Goal: Task Accomplishment & Management: Complete application form

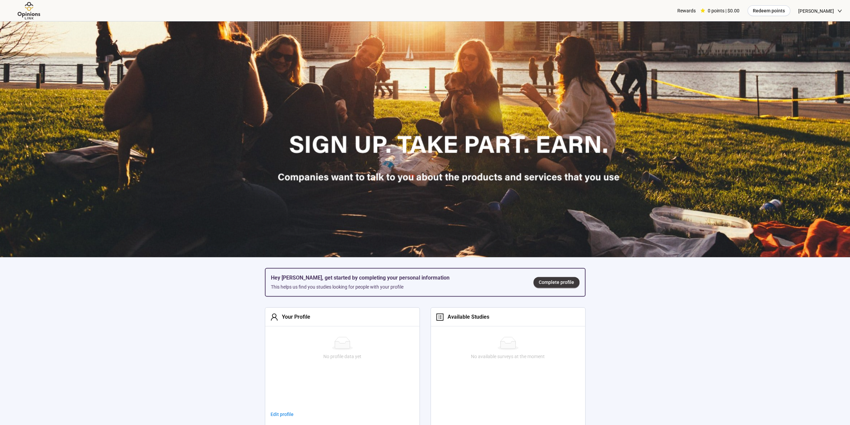
scroll to position [134, 0]
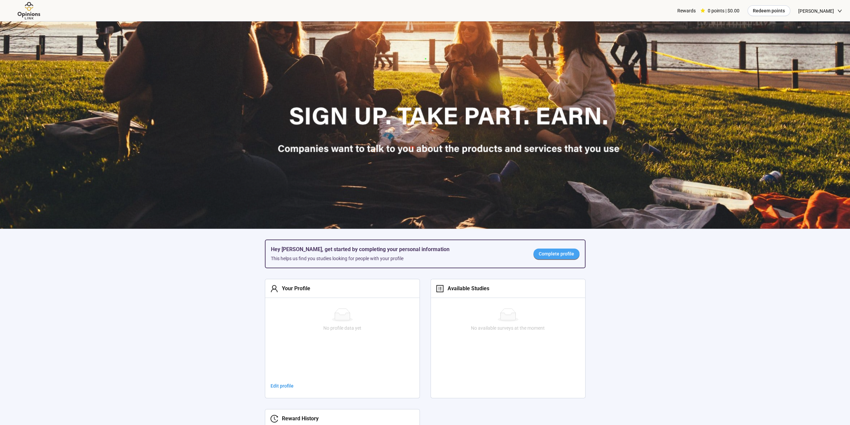
click at [560, 254] on span "Complete profile" at bounding box center [556, 253] width 35 height 7
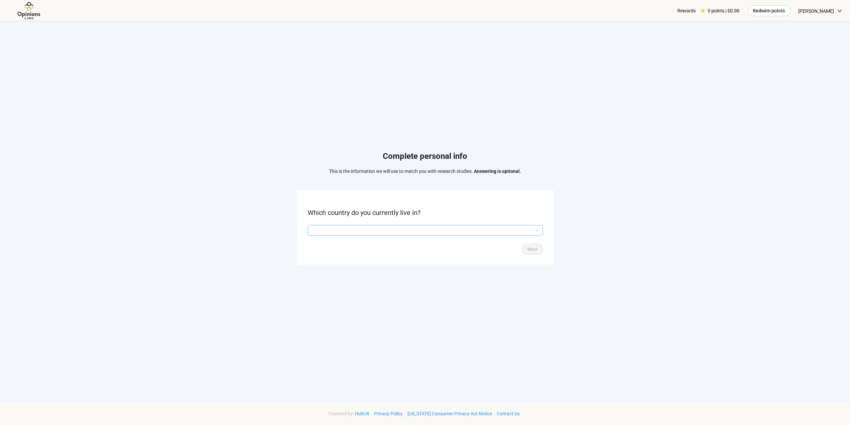
click at [412, 231] on input "search" at bounding box center [425, 230] width 227 height 10
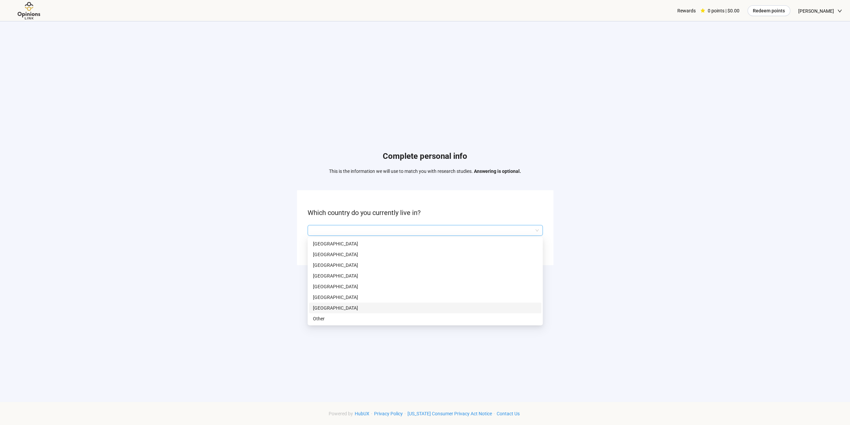
click at [333, 306] on p "[GEOGRAPHIC_DATA]" at bounding box center [425, 307] width 224 height 7
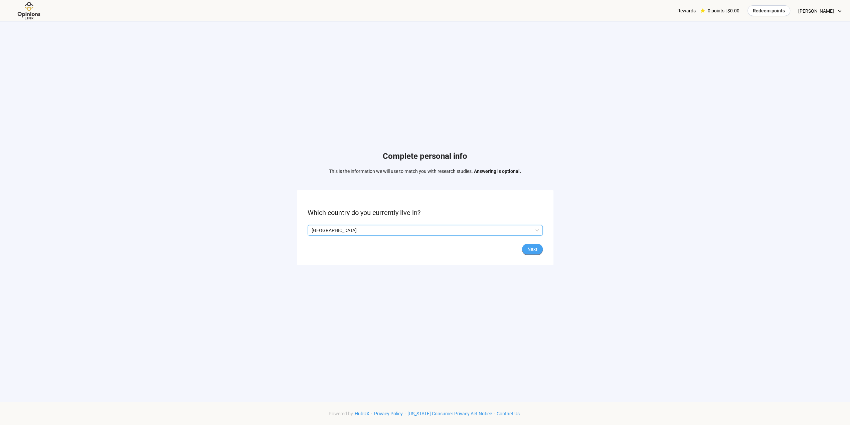
click at [538, 250] on button "Next" at bounding box center [532, 248] width 21 height 11
click at [371, 231] on input "search" at bounding box center [425, 230] width 227 height 10
click at [354, 255] on p "Married or in a civil union" at bounding box center [425, 254] width 224 height 7
click at [536, 251] on span "Next" at bounding box center [532, 248] width 10 height 7
click at [396, 230] on input "search" at bounding box center [425, 230] width 227 height 10
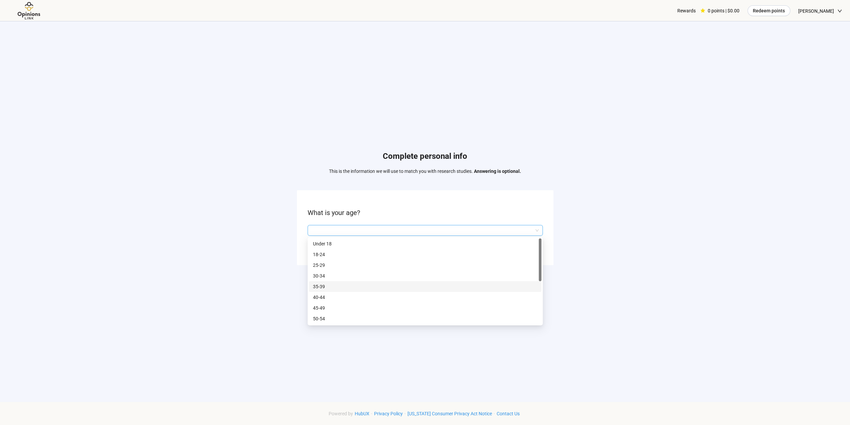
click at [375, 286] on p "35-39" at bounding box center [425, 286] width 224 height 7
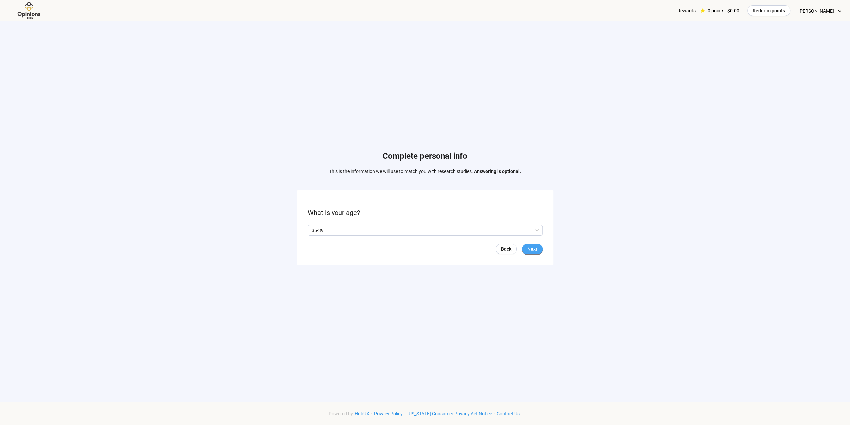
click at [530, 249] on span "Next" at bounding box center [532, 248] width 10 height 7
click at [313, 230] on span "Yes" at bounding box center [317, 229] width 9 height 7
click at [531, 250] on span "Next" at bounding box center [532, 248] width 10 height 7
click at [364, 230] on input "search" at bounding box center [425, 230] width 227 height 10
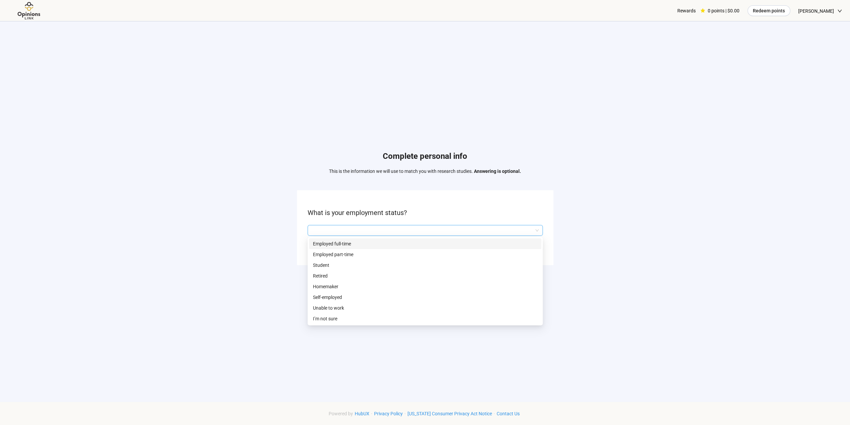
click at [361, 244] on p "Employed full-time" at bounding box center [425, 243] width 224 height 7
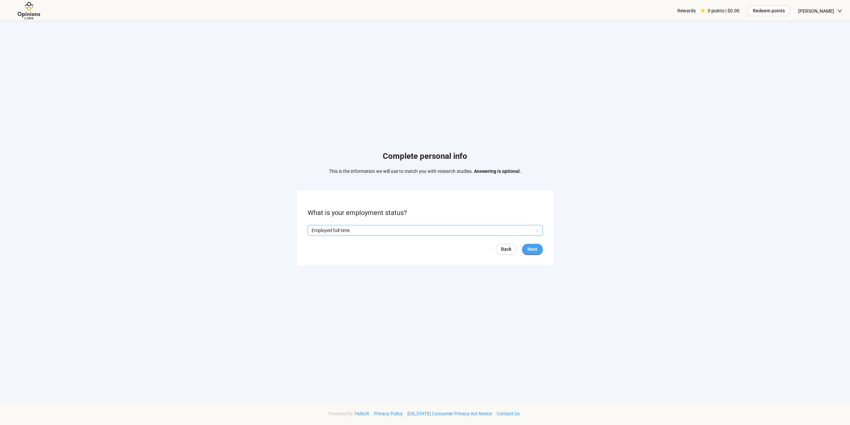
click at [531, 249] on span "Next" at bounding box center [532, 248] width 10 height 7
click at [364, 229] on input "search" at bounding box center [425, 230] width 227 height 10
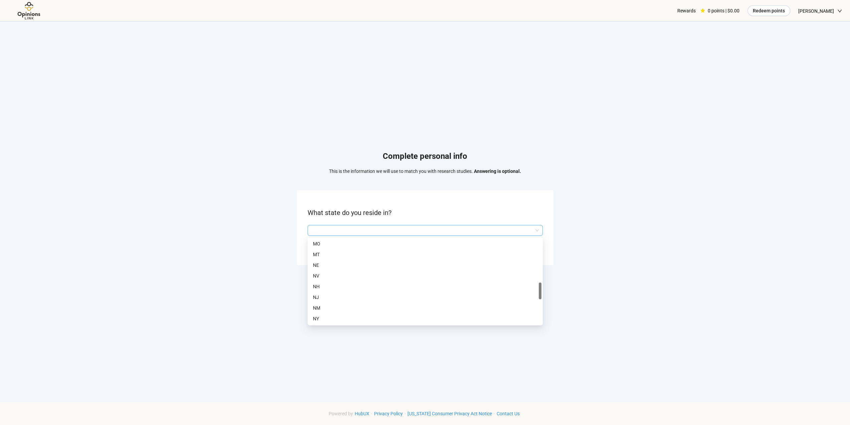
scroll to position [301, 0]
click at [325, 295] on p "NC" at bounding box center [425, 295] width 224 height 7
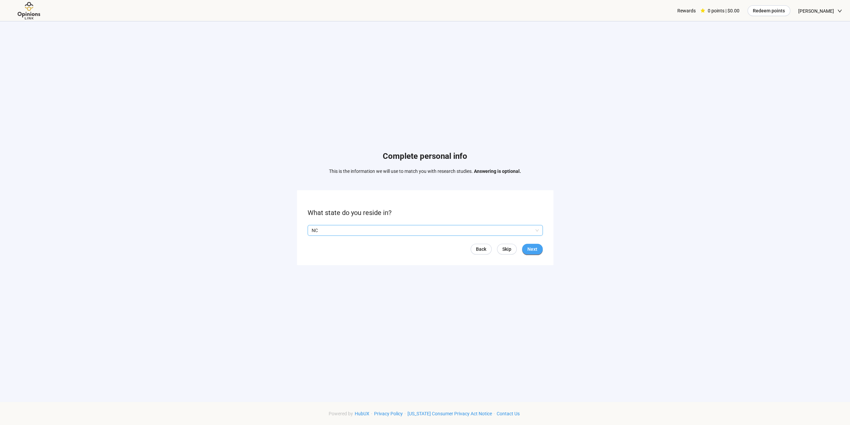
click at [530, 250] on span "Next" at bounding box center [532, 248] width 10 height 7
click at [438, 232] on input "search" at bounding box center [425, 230] width 227 height 10
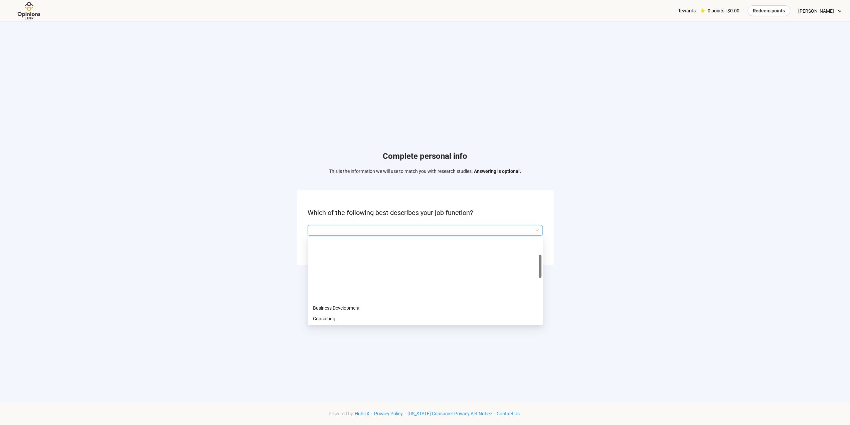
scroll to position [67, 0]
click at [380, 285] on p "Health Care Provider (Doctor)" at bounding box center [425, 283] width 224 height 7
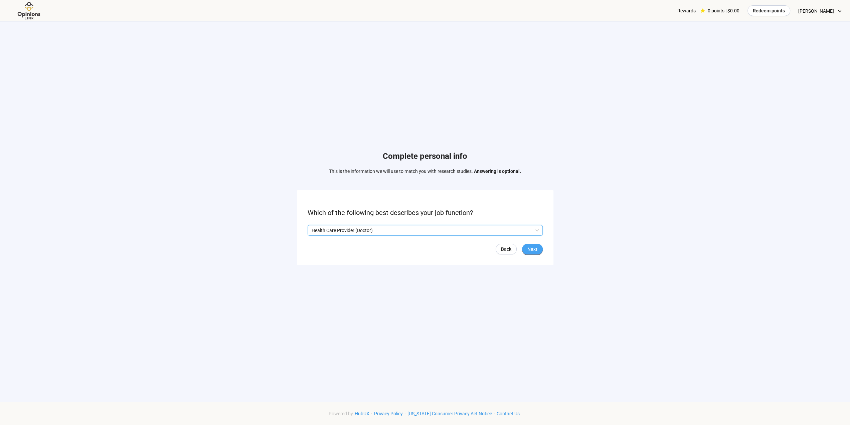
click at [531, 250] on span "Next" at bounding box center [532, 248] width 10 height 7
click at [370, 226] on input "search" at bounding box center [425, 230] width 227 height 10
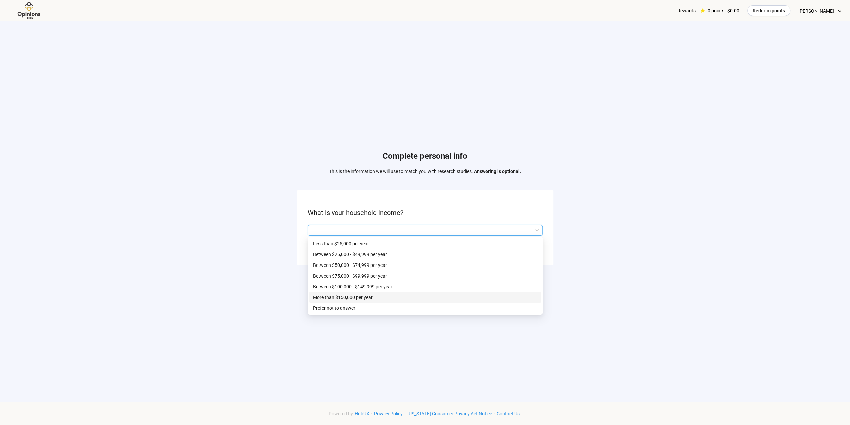
click at [375, 297] on p "More than $150,000 per year" at bounding box center [425, 296] width 224 height 7
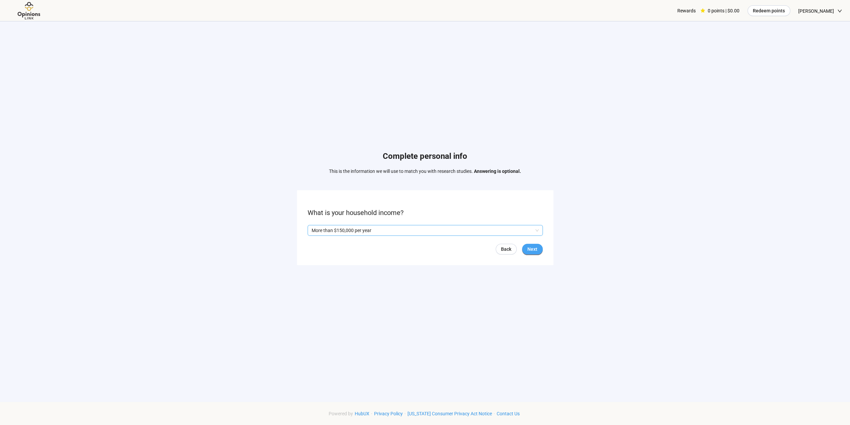
click at [535, 251] on span "Next" at bounding box center [532, 248] width 10 height 7
click at [314, 232] on p "Yes" at bounding box center [317, 229] width 7 height 7
drag, startPoint x: 528, startPoint y: 249, endPoint x: 518, endPoint y: 250, distance: 9.4
click at [528, 249] on span "Next" at bounding box center [532, 248] width 10 height 7
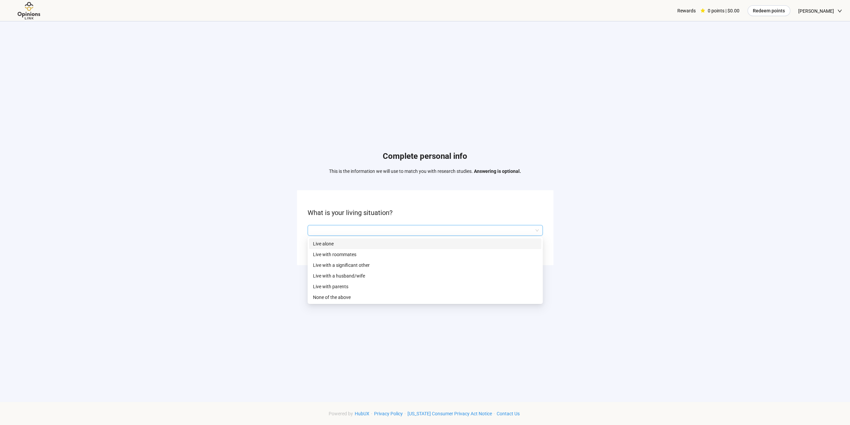
click at [375, 235] on input "search" at bounding box center [425, 230] width 227 height 10
click at [374, 275] on p "Live with a husband/wife" at bounding box center [425, 275] width 224 height 7
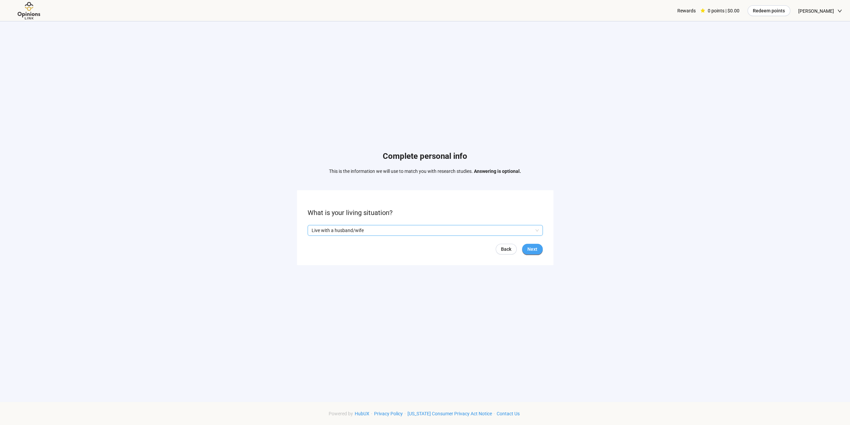
click at [533, 251] on span "Next" at bounding box center [532, 248] width 10 height 7
click at [396, 232] on input "search" at bounding box center [425, 230] width 227 height 10
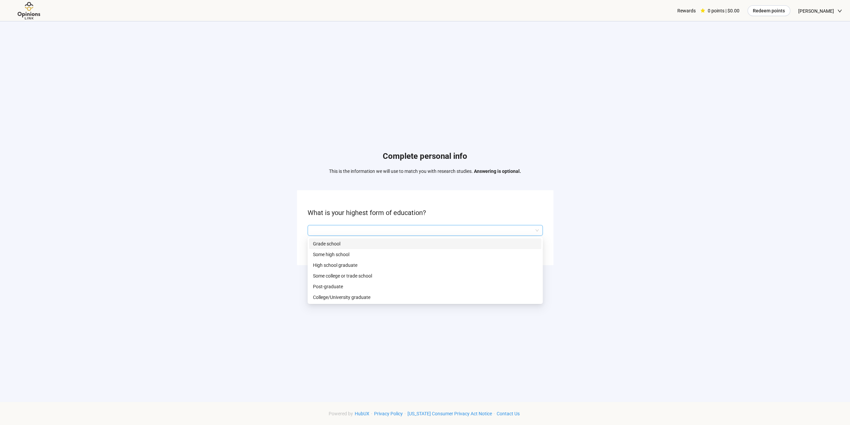
click at [355, 243] on p "Grade school" at bounding box center [425, 243] width 224 height 7
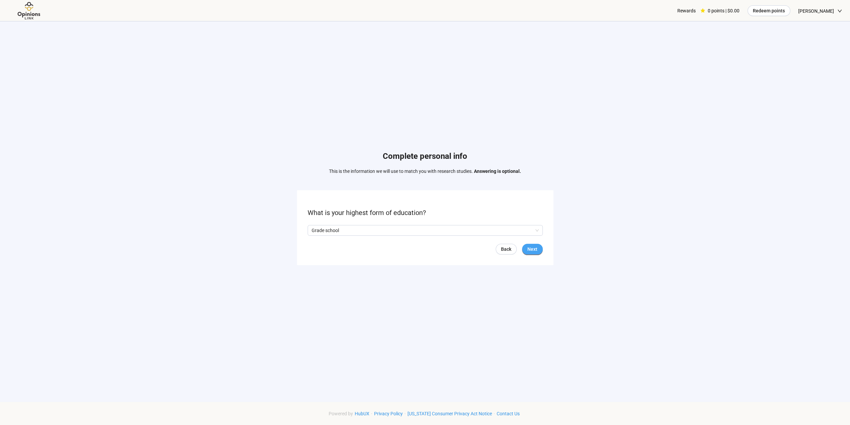
click at [539, 248] on button "Next" at bounding box center [532, 248] width 21 height 11
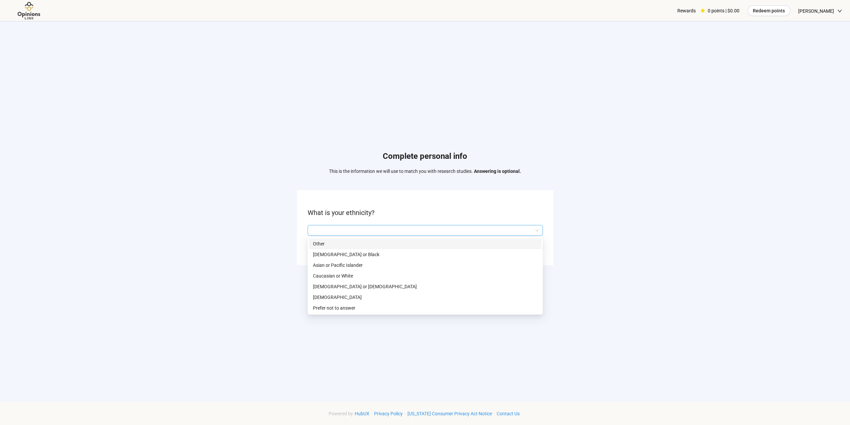
click at [361, 230] on input "search" at bounding box center [425, 230] width 227 height 10
click at [369, 268] on p "Asian or Pacific Islander" at bounding box center [425, 264] width 224 height 7
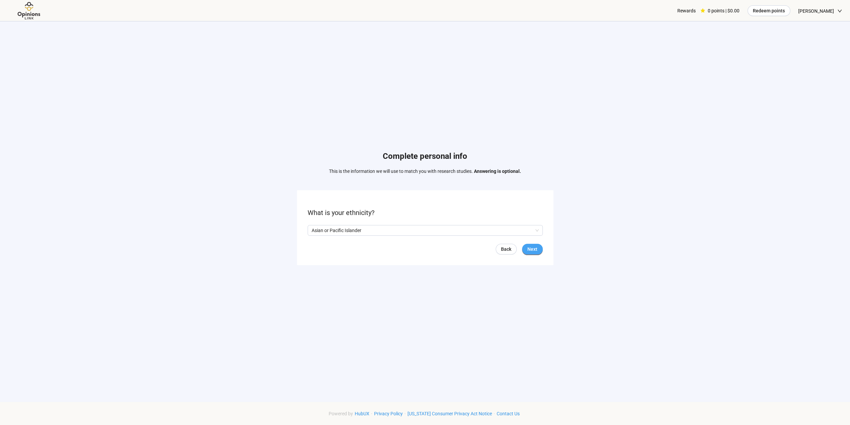
click at [541, 251] on button "Next" at bounding box center [532, 248] width 21 height 11
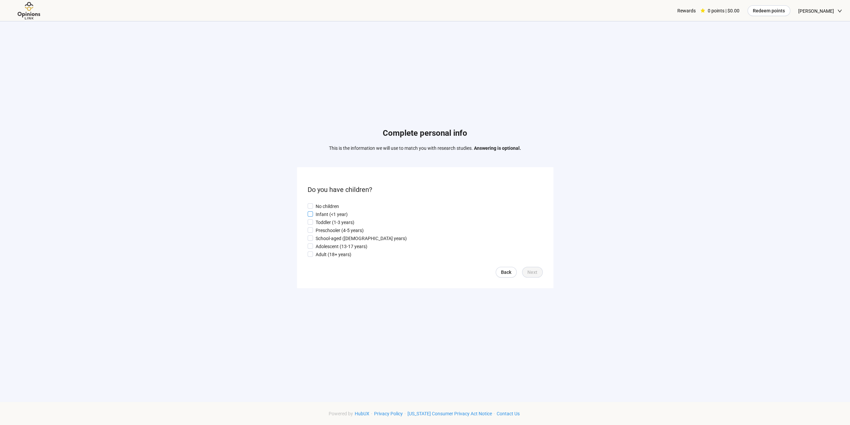
drag, startPoint x: 341, startPoint y: 213, endPoint x: 340, endPoint y: 217, distance: 4.1
click at [341, 214] on p "Infant (<1 year)" at bounding box center [332, 213] width 32 height 7
click at [350, 228] on p "Preschooler (4-5 years)" at bounding box center [340, 229] width 48 height 7
click at [534, 271] on span "Next" at bounding box center [532, 271] width 10 height 7
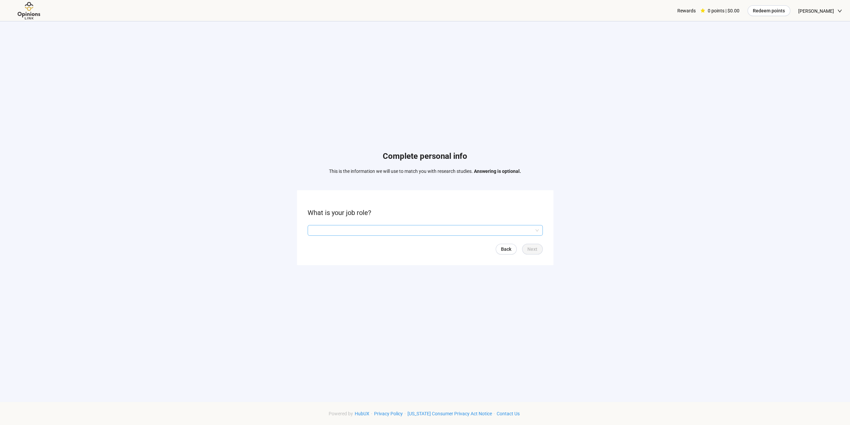
click at [376, 225] on input "search" at bounding box center [425, 230] width 227 height 10
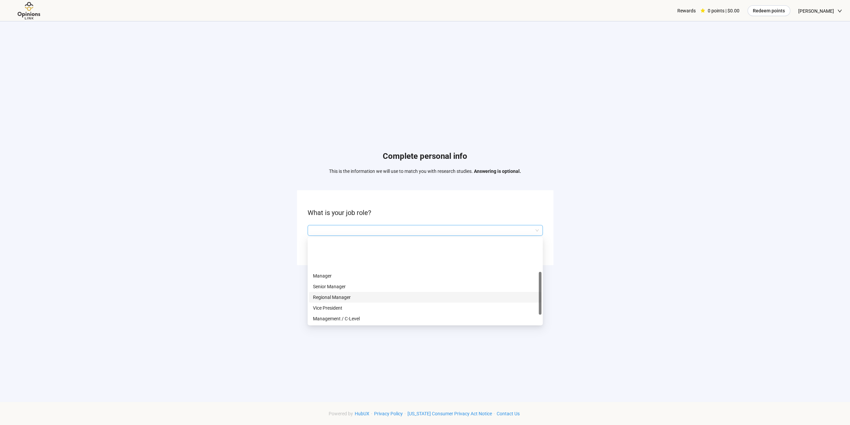
scroll to position [33, 0]
click at [353, 296] on p "Partner" at bounding box center [425, 295] width 224 height 7
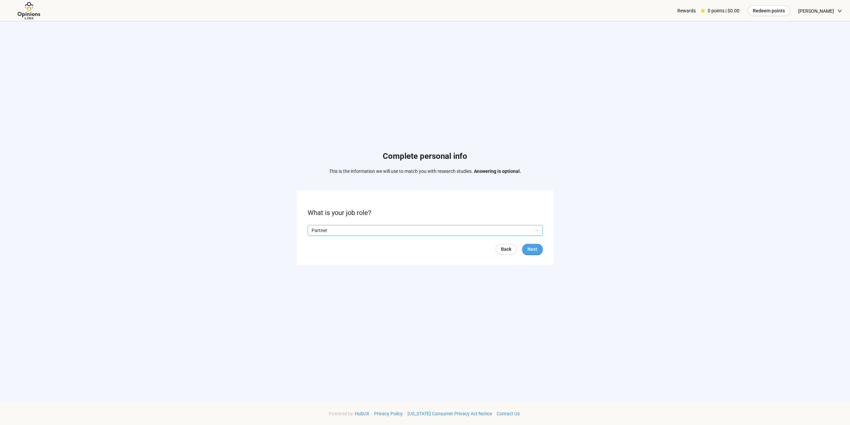
click at [537, 252] on span "Next" at bounding box center [532, 248] width 10 height 7
click at [392, 223] on form "What is your gender? Back Next" at bounding box center [425, 227] width 257 height 74
click at [392, 233] on input "search" at bounding box center [425, 230] width 227 height 10
click at [389, 242] on p "[DEMOGRAPHIC_DATA]" at bounding box center [425, 243] width 224 height 7
click at [530, 249] on span "Next" at bounding box center [532, 248] width 10 height 7
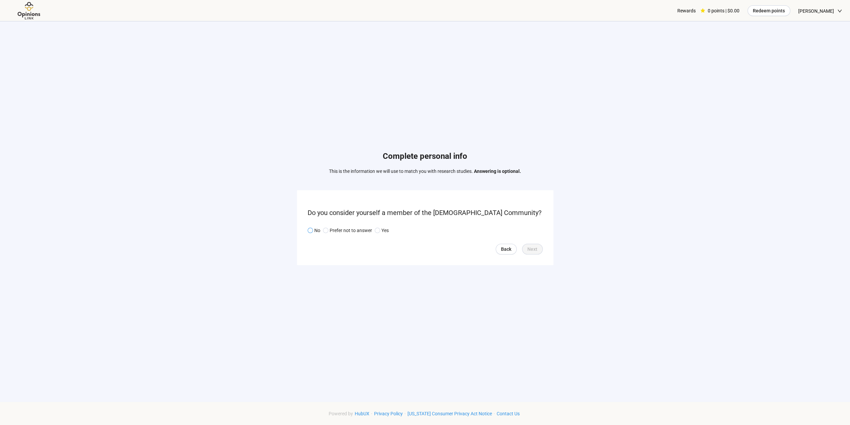
click at [308, 231] on span at bounding box center [310, 229] width 5 height 5
click at [524, 248] on button "Next" at bounding box center [532, 248] width 21 height 11
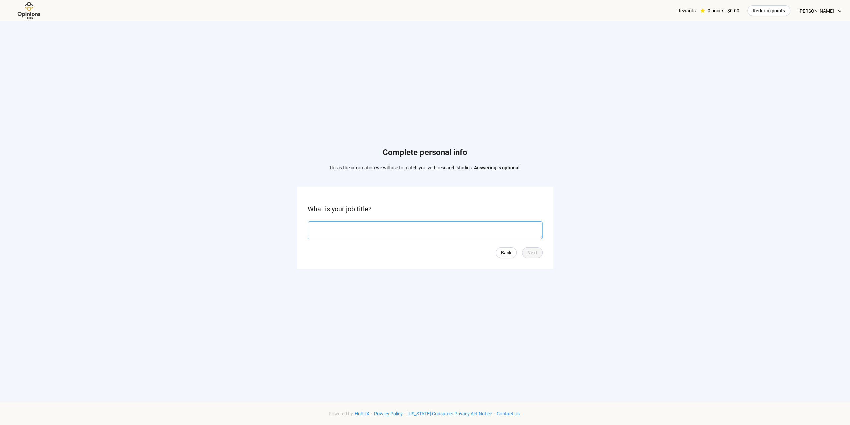
click at [451, 231] on textarea at bounding box center [425, 230] width 235 height 18
type textarea "**********"
click at [536, 254] on span "Next" at bounding box center [532, 252] width 10 height 7
click at [335, 231] on p "Yes" at bounding box center [333, 234] width 7 height 7
click at [314, 231] on p "No" at bounding box center [317, 234] width 6 height 7
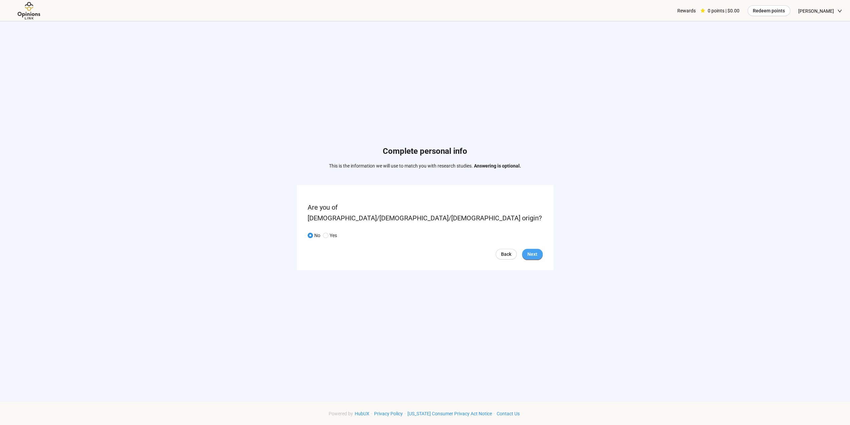
click at [533, 250] on span "Next" at bounding box center [532, 253] width 10 height 7
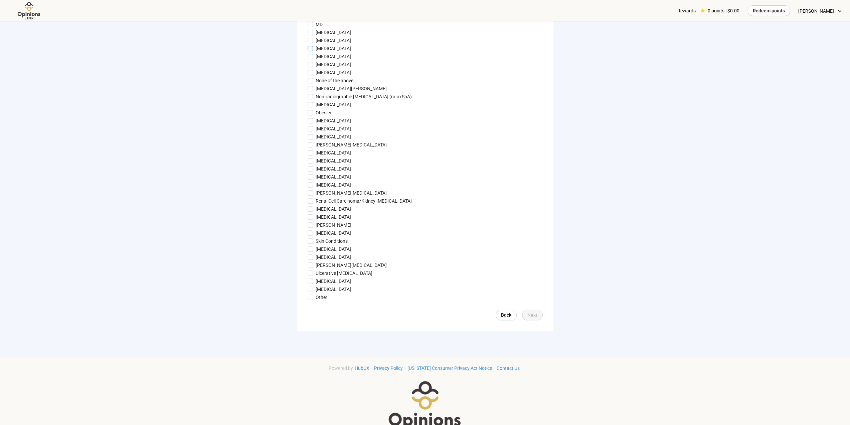
scroll to position [584, 0]
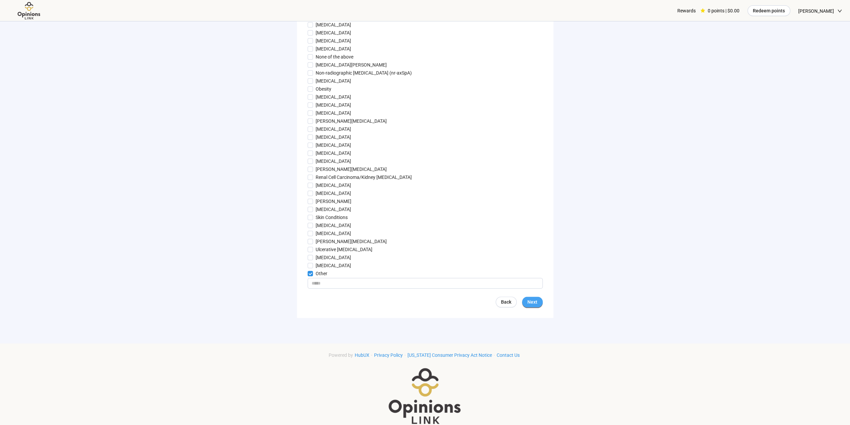
click at [535, 301] on span "Next" at bounding box center [532, 301] width 10 height 7
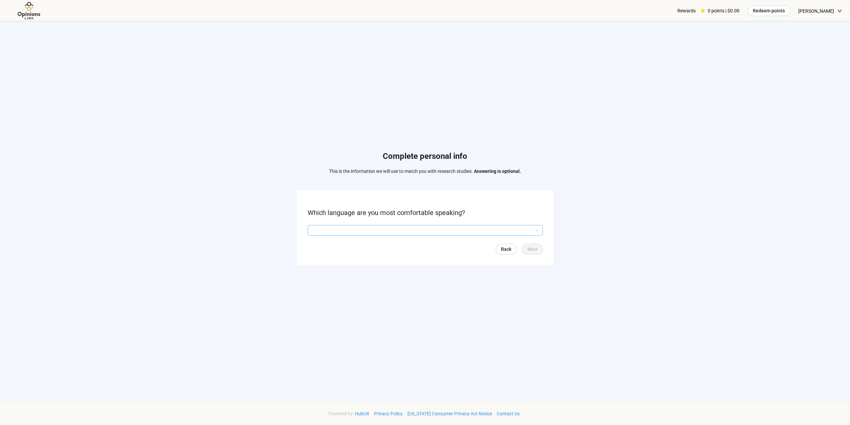
click at [378, 232] on input "search" at bounding box center [425, 230] width 227 height 10
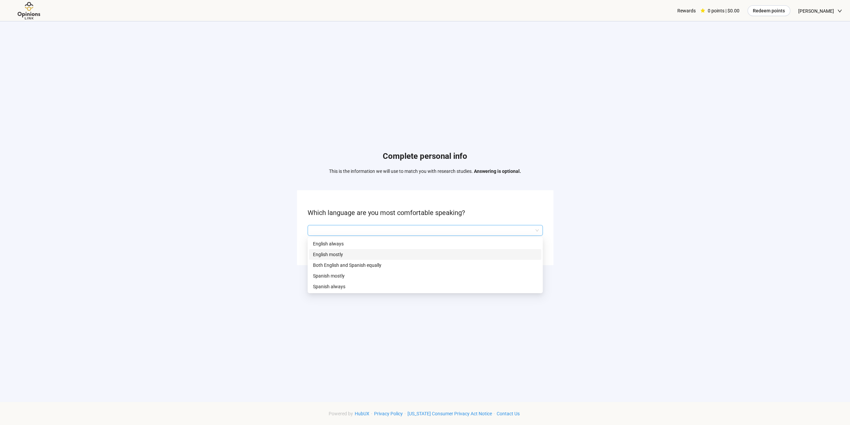
click at [377, 256] on p "English mostly" at bounding box center [425, 254] width 224 height 7
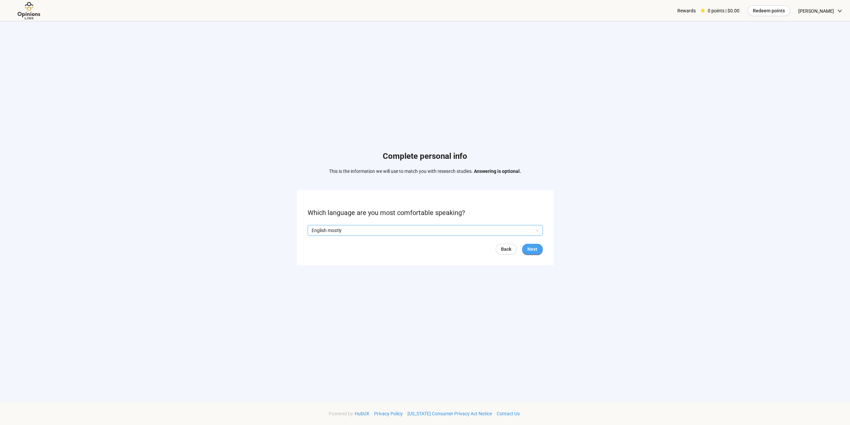
click at [534, 250] on span "Next" at bounding box center [532, 248] width 10 height 7
click at [312, 232] on span at bounding box center [310, 229] width 5 height 5
click at [529, 248] on span "Next" at bounding box center [532, 248] width 10 height 7
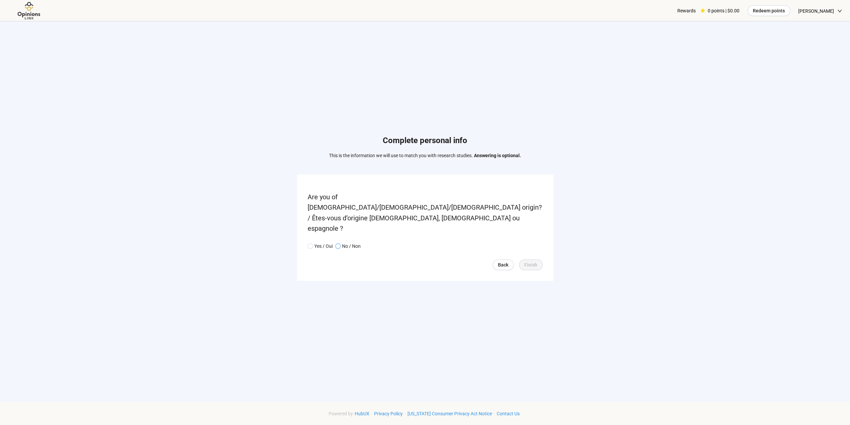
click at [341, 242] on span "No / Non" at bounding box center [351, 245] width 20 height 7
click at [528, 259] on button "Finish" at bounding box center [531, 264] width 24 height 11
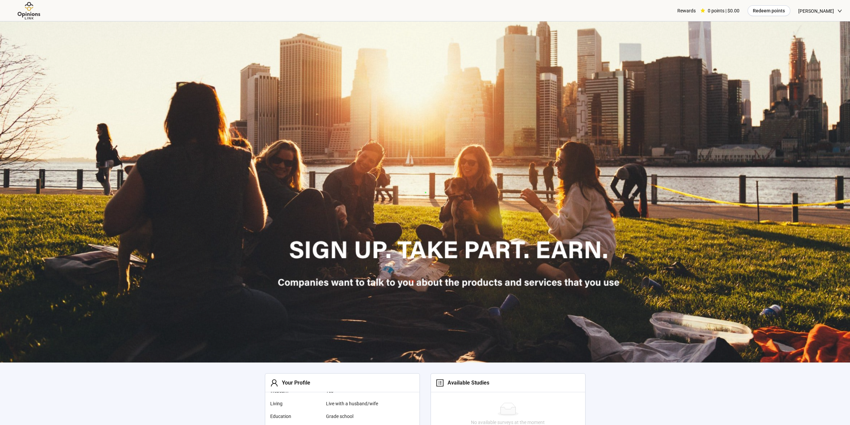
click at [694, 11] on div "Rewards" at bounding box center [686, 10] width 18 height 21
click at [768, 12] on span "Redeem points" at bounding box center [769, 10] width 32 height 7
